Goal: Information Seeking & Learning: Learn about a topic

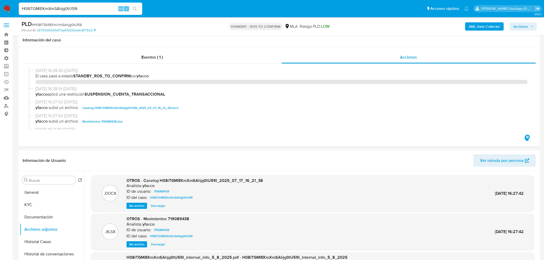
select select "10"
click at [70, 10] on input "H08iTGMlEKmXmSAhjg0tU59I" at bounding box center [80, 8] width 123 height 7
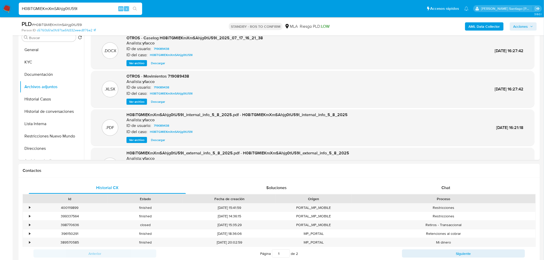
scroll to position [442, 0]
type input "gJmLVNQWOVu4WMEFGIhKZd9s"
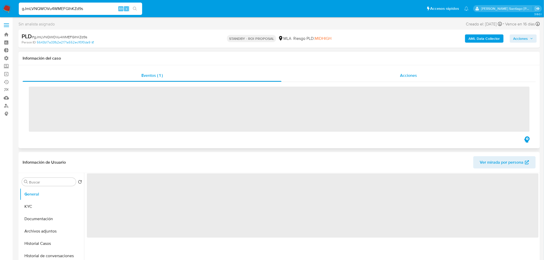
click at [398, 73] on div "Acciones" at bounding box center [409, 75] width 255 height 12
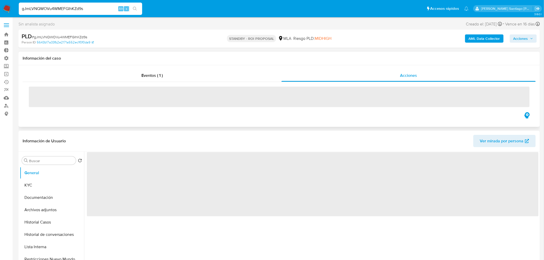
select select "10"
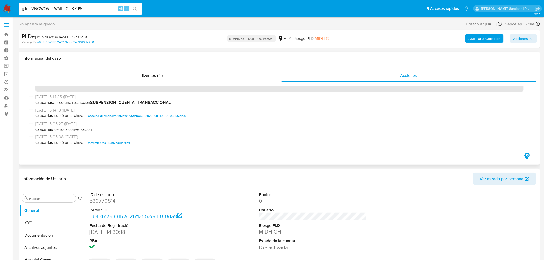
scroll to position [29, 0]
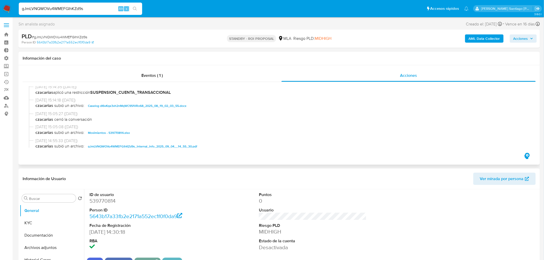
click at [179, 104] on span "Caselog dI6vKqe3vh2nMqWC95fVRo68_2025_08_19_02_03_55.docx" at bounding box center [137, 106] width 99 height 6
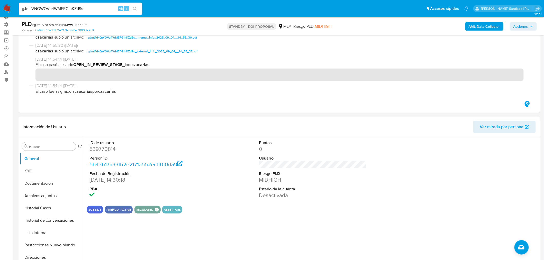
scroll to position [86, 0]
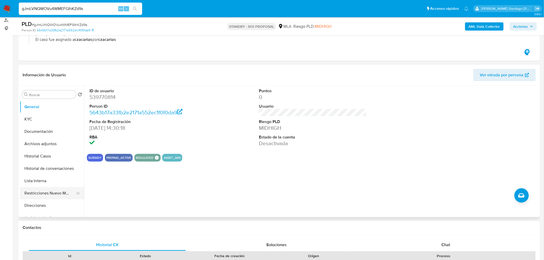
click at [33, 191] on button "Restricciones Nuevo Mundo" at bounding box center [50, 193] width 60 height 12
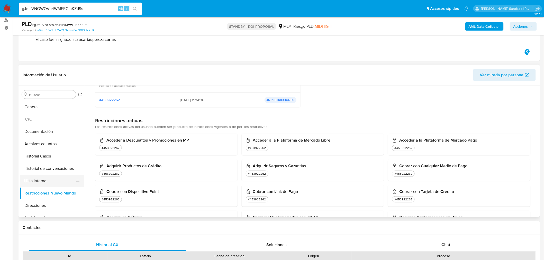
click at [26, 183] on button "Lista Interna" at bounding box center [50, 181] width 60 height 12
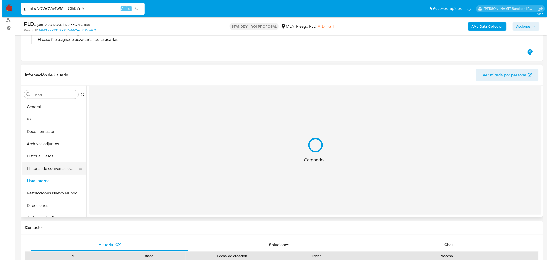
scroll to position [0, 0]
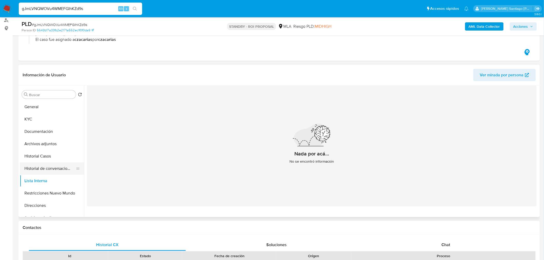
click at [38, 171] on button "Historial de conversaciones" at bounding box center [50, 169] width 60 height 12
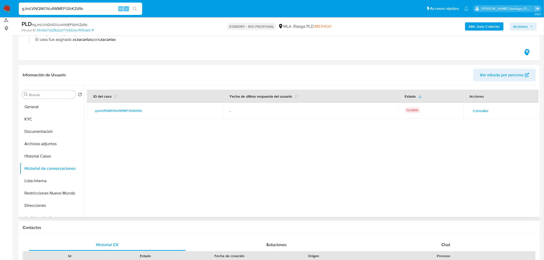
click at [487, 111] on span "Consultar" at bounding box center [481, 110] width 16 height 7
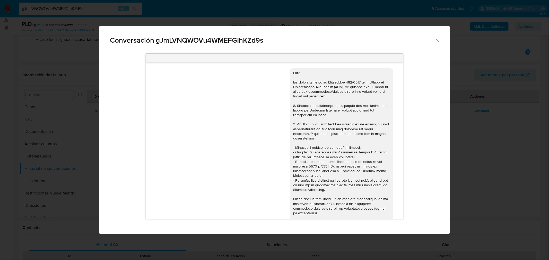
click at [544, 122] on div "Conversación gJmLVNQWOVu4WMEFGIhKZd9s [DATE] 19:57:26 Hola, Esperamos que te en…" at bounding box center [274, 130] width 549 height 260
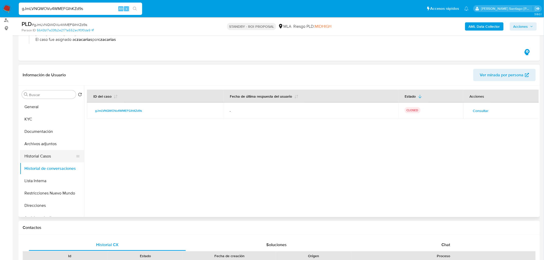
click at [42, 156] on button "Historial Casos" at bounding box center [50, 156] width 60 height 12
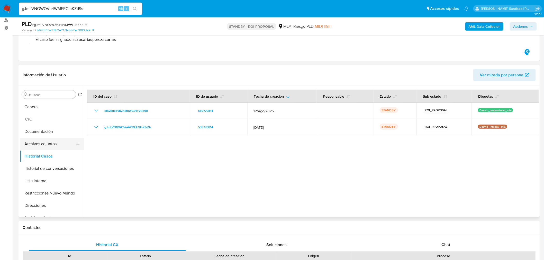
click at [52, 147] on button "Archivos adjuntos" at bounding box center [50, 144] width 60 height 12
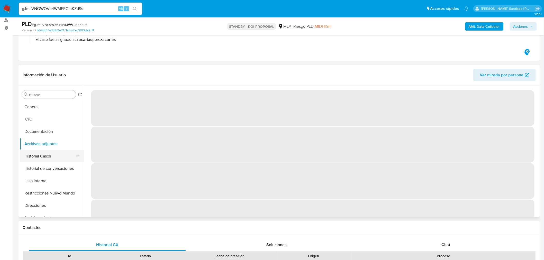
click at [52, 155] on button "Historial Casos" at bounding box center [50, 156] width 60 height 12
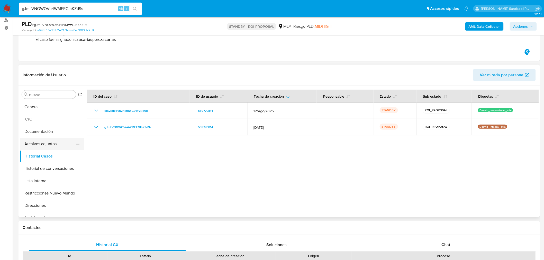
click at [56, 147] on button "Archivos adjuntos" at bounding box center [50, 144] width 60 height 12
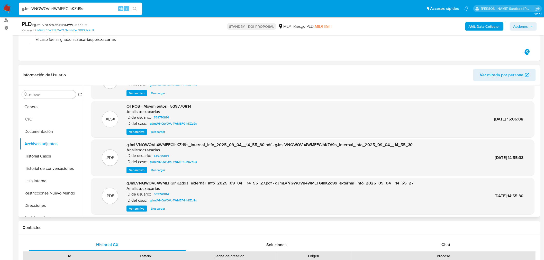
scroll to position [29, 0]
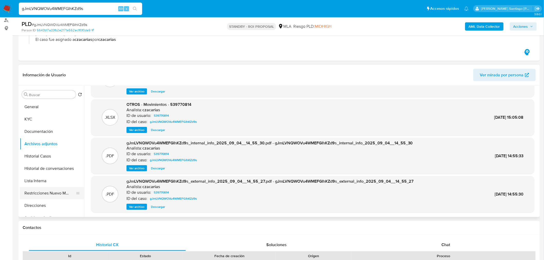
click at [63, 193] on button "Restricciones Nuevo Mundo" at bounding box center [50, 193] width 60 height 12
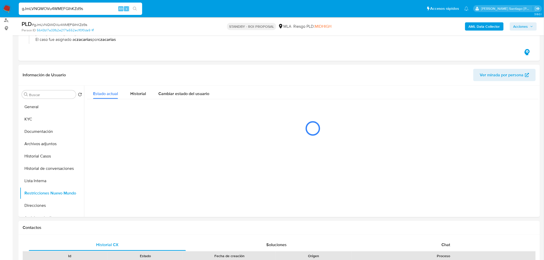
scroll to position [0, 0]
